Goal: Navigation & Orientation: Find specific page/section

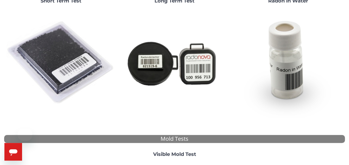
scroll to position [83, 0]
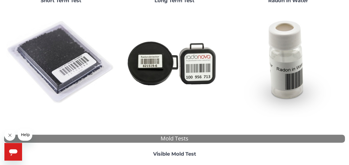
click at [172, 58] on img at bounding box center [174, 62] width 109 height 109
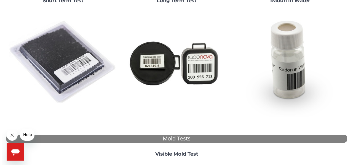
scroll to position [0, 0]
